Goal: Information Seeking & Learning: Find specific fact

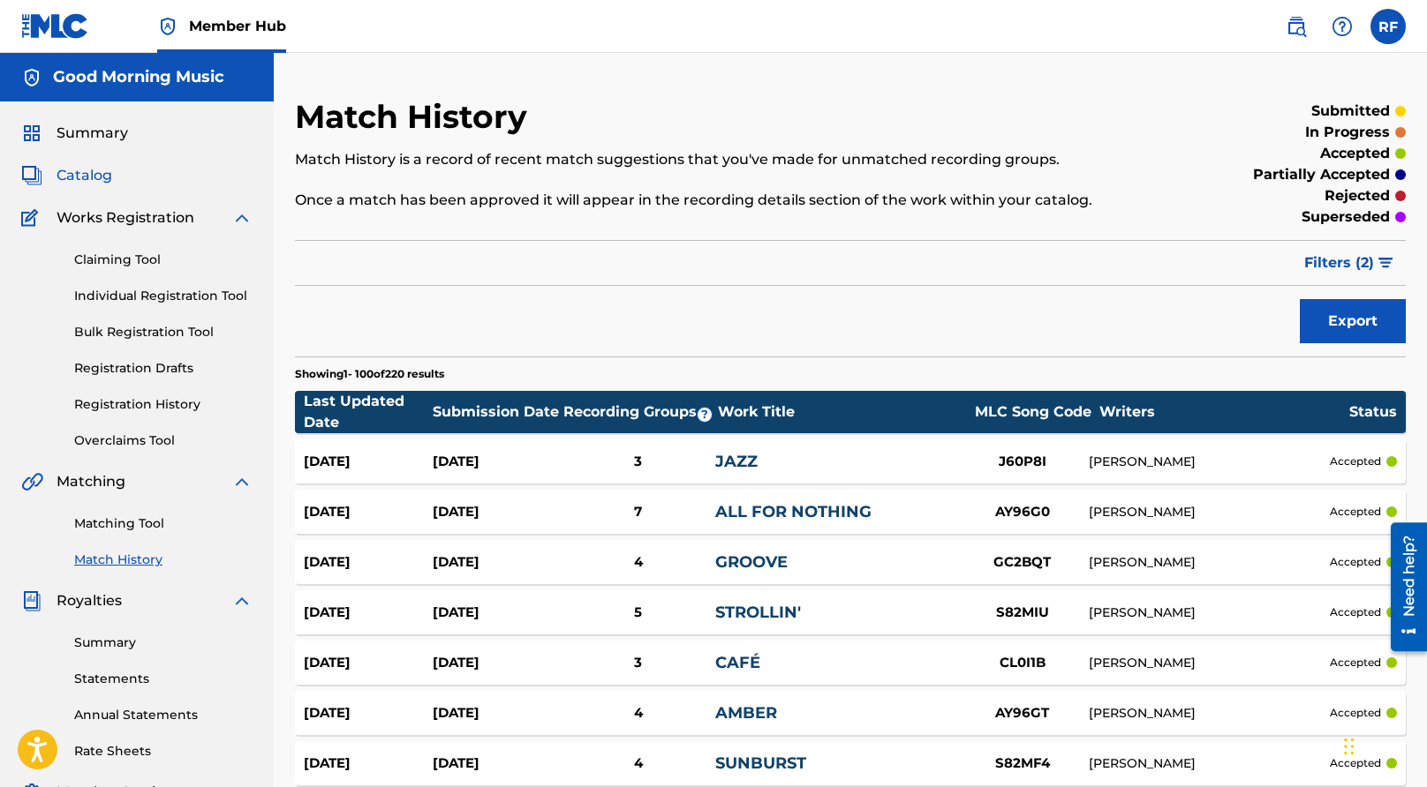
click at [101, 180] on span "Catalog" at bounding box center [84, 175] width 56 height 21
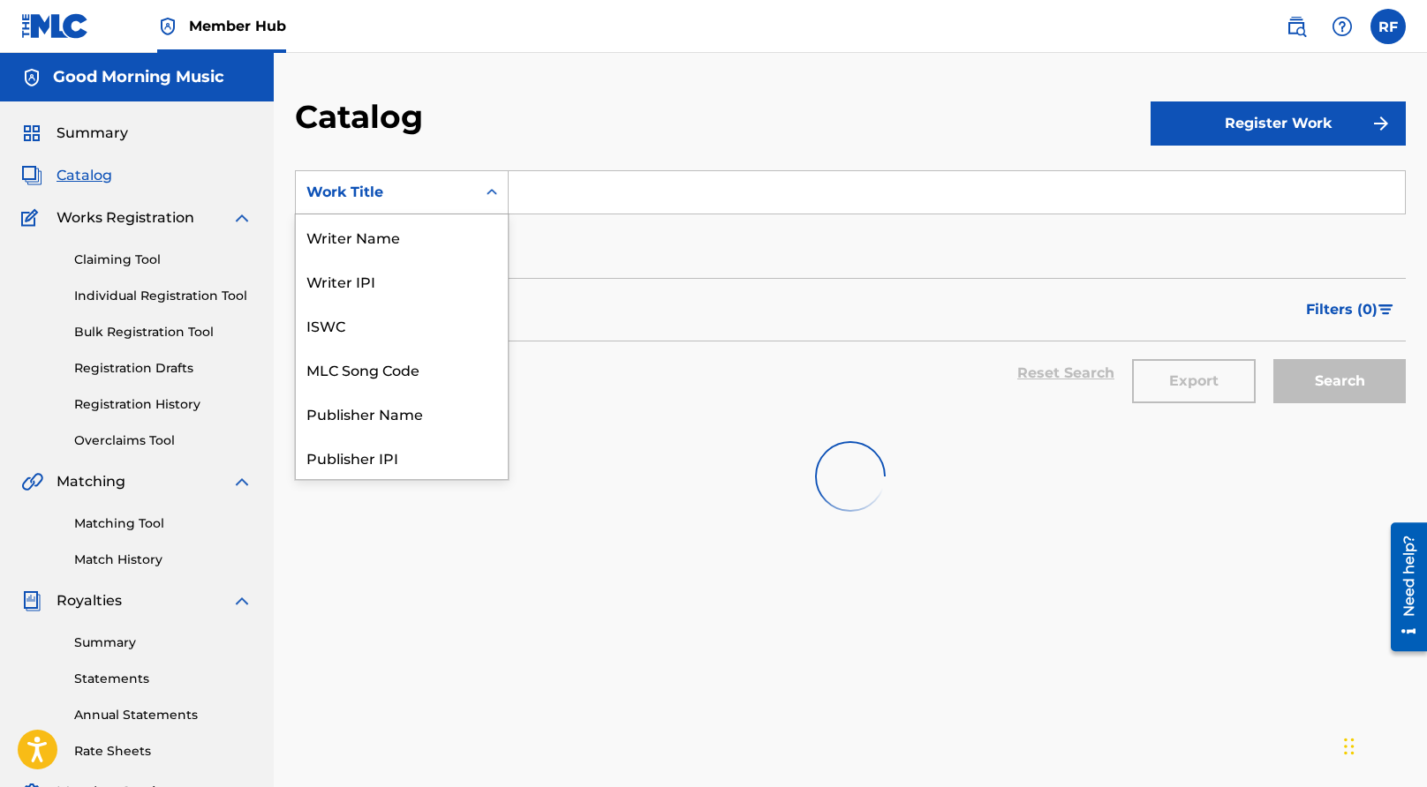
click at [483, 192] on icon "Search Form" at bounding box center [492, 193] width 18 height 18
click at [599, 192] on input "Search Form" at bounding box center [956, 192] width 896 height 42
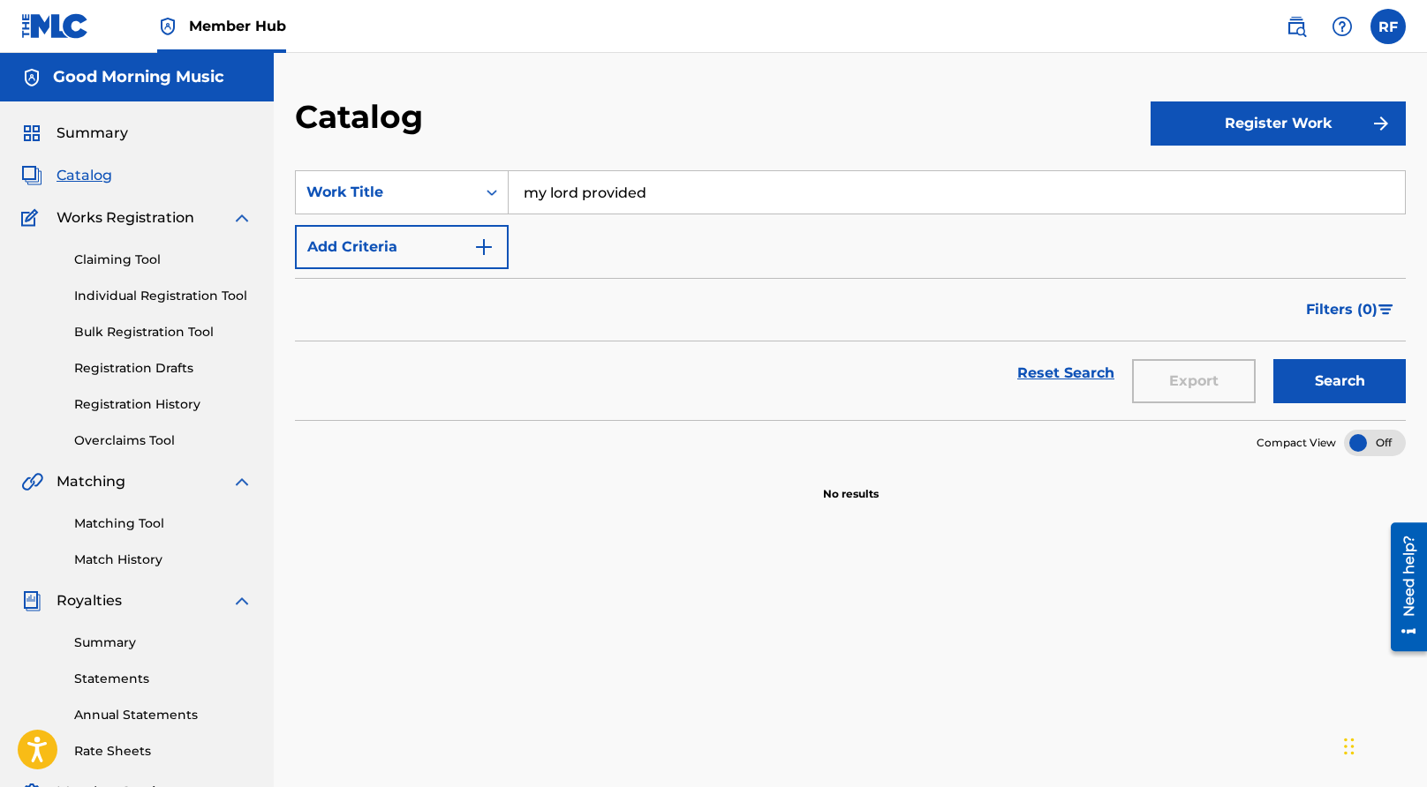
click at [878, 203] on input "my lord provided" at bounding box center [956, 192] width 896 height 42
type input "My Lord Provided"
click at [1273, 359] on button "Search" at bounding box center [1339, 381] width 132 height 44
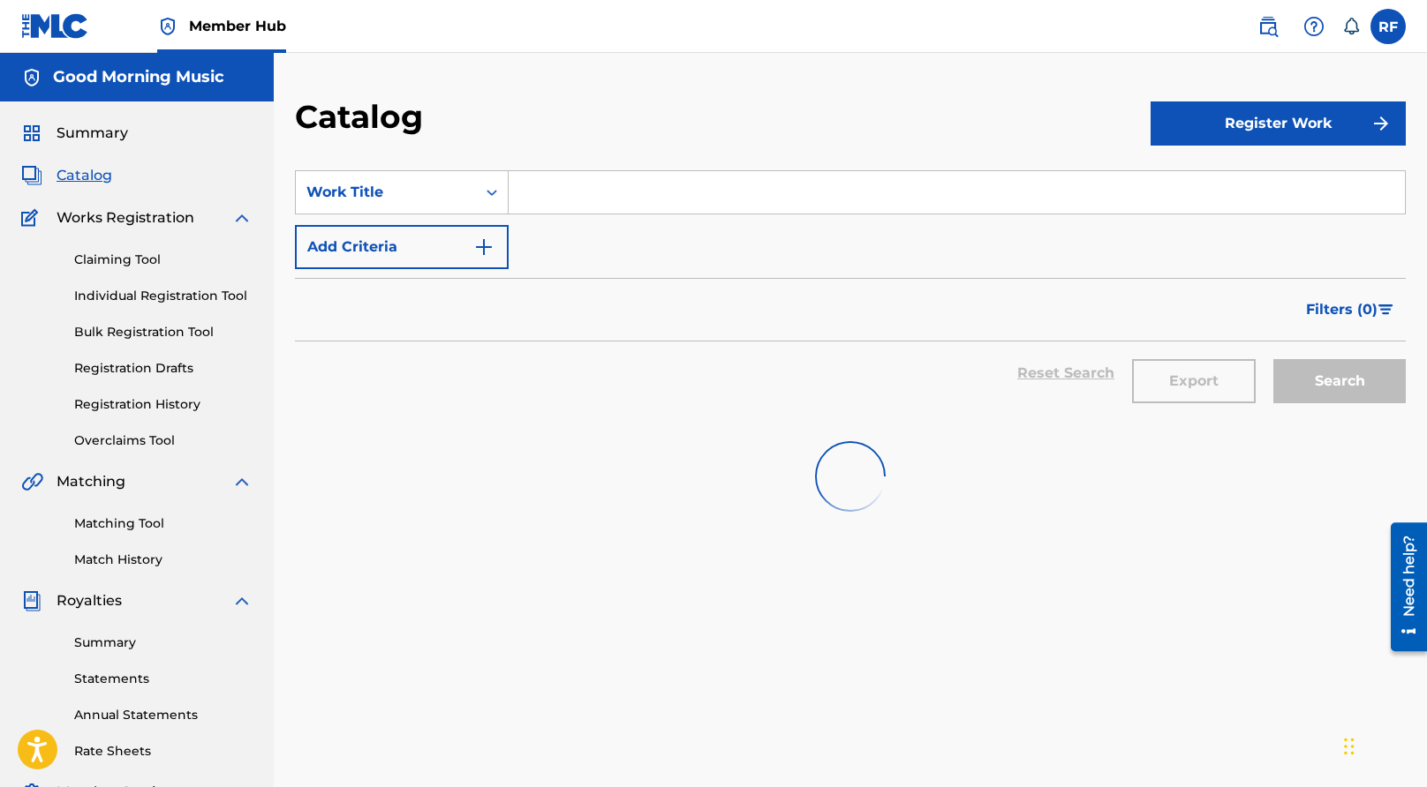
click at [750, 176] on input "Search Form" at bounding box center [956, 192] width 896 height 42
type input "My Lord Provided"
